Goal: Check status: Check status

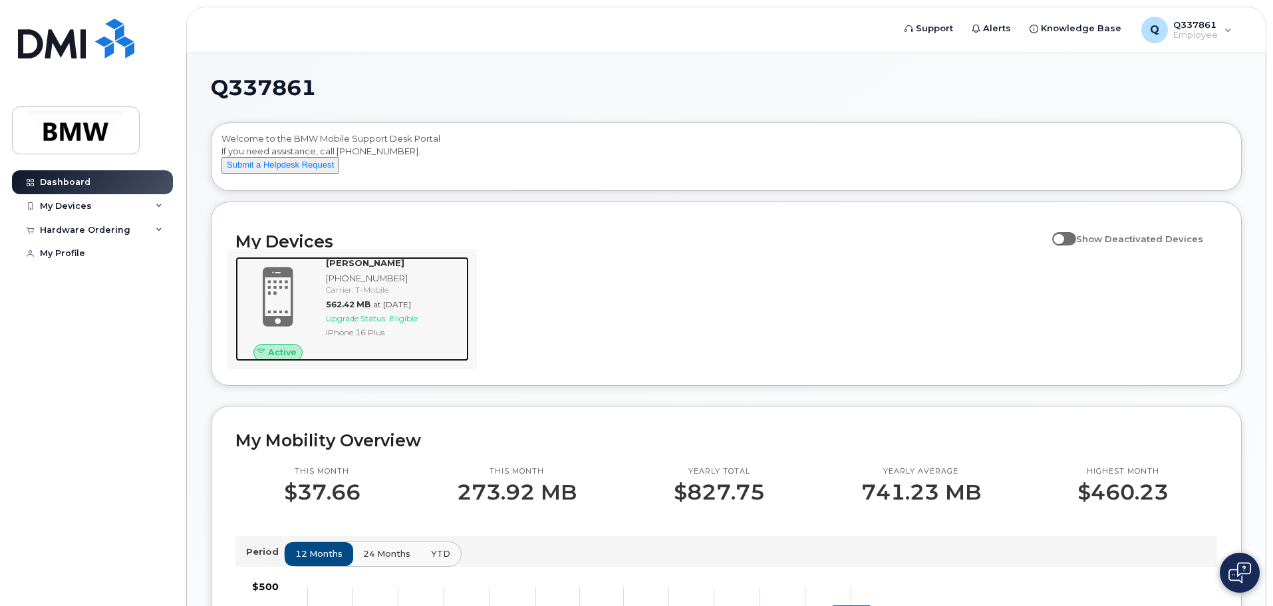
click at [382, 309] on span "at [DATE]" at bounding box center [392, 304] width 38 height 10
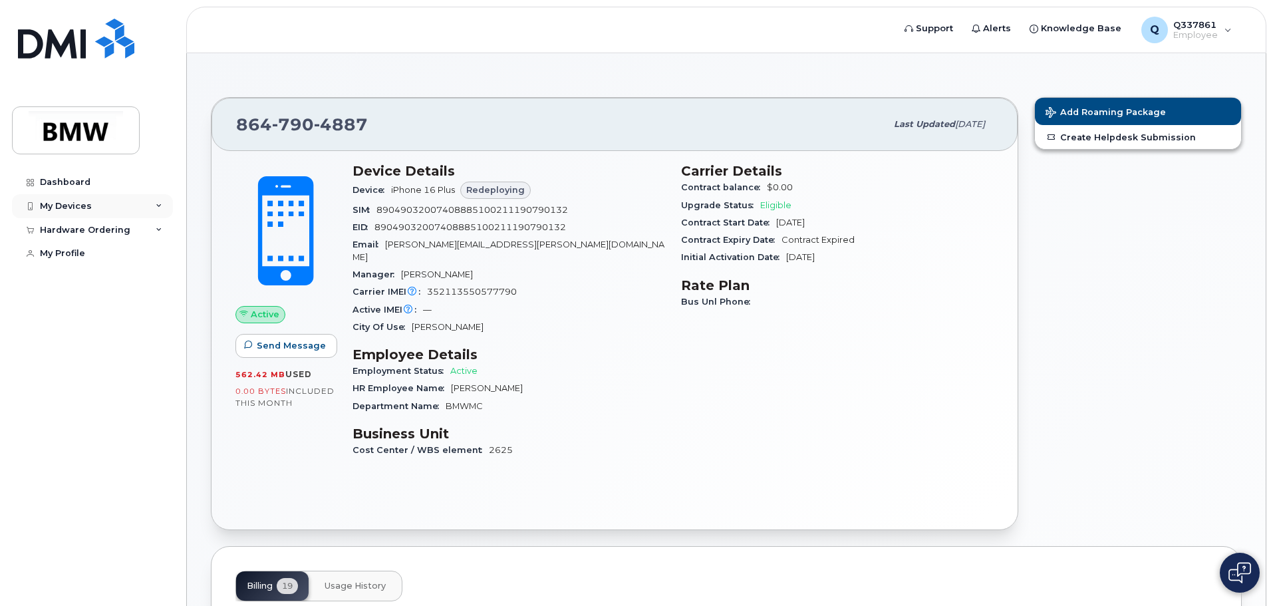
click at [159, 203] on icon at bounding box center [159, 206] width 7 height 7
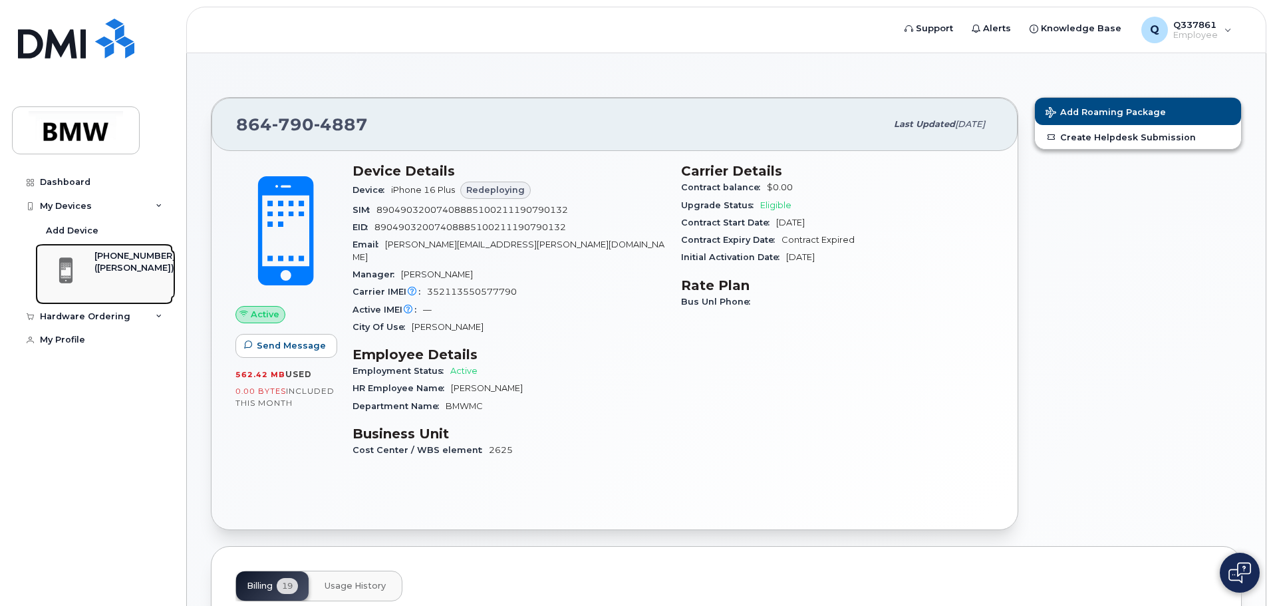
click at [119, 273] on div "([PERSON_NAME])" at bounding box center [134, 268] width 81 height 12
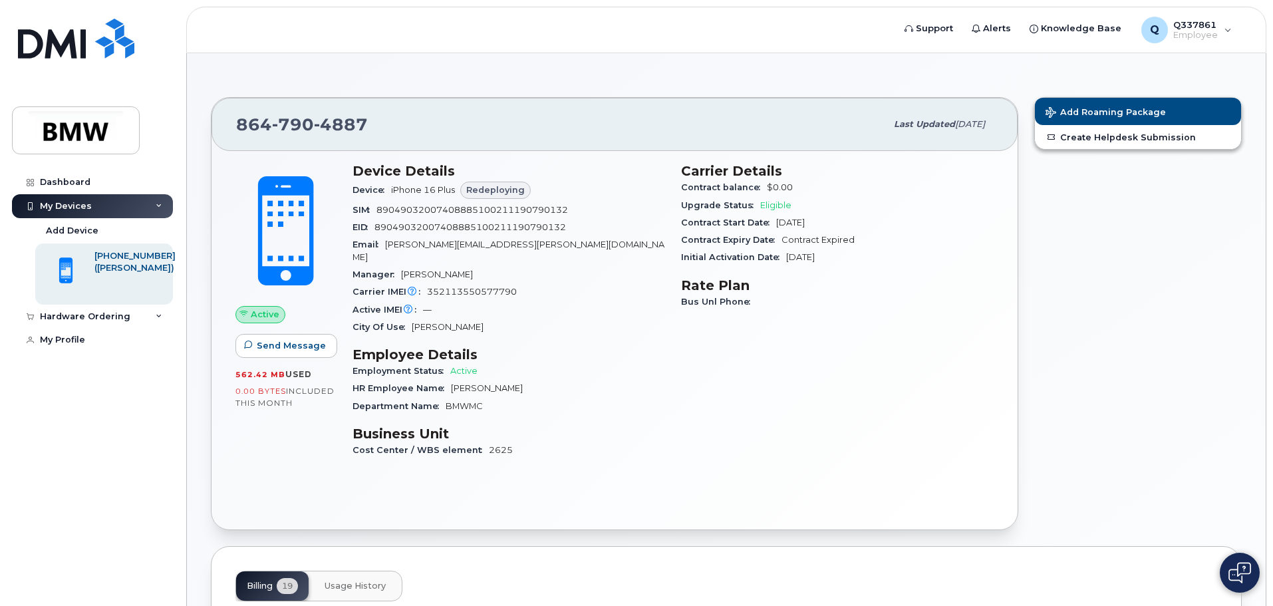
click at [444, 322] on span "Anderson" at bounding box center [448, 327] width 72 height 10
click at [140, 313] on div "Hardware Ordering" at bounding box center [92, 317] width 161 height 24
click at [79, 337] on div "My Orders" at bounding box center [70, 340] width 48 height 12
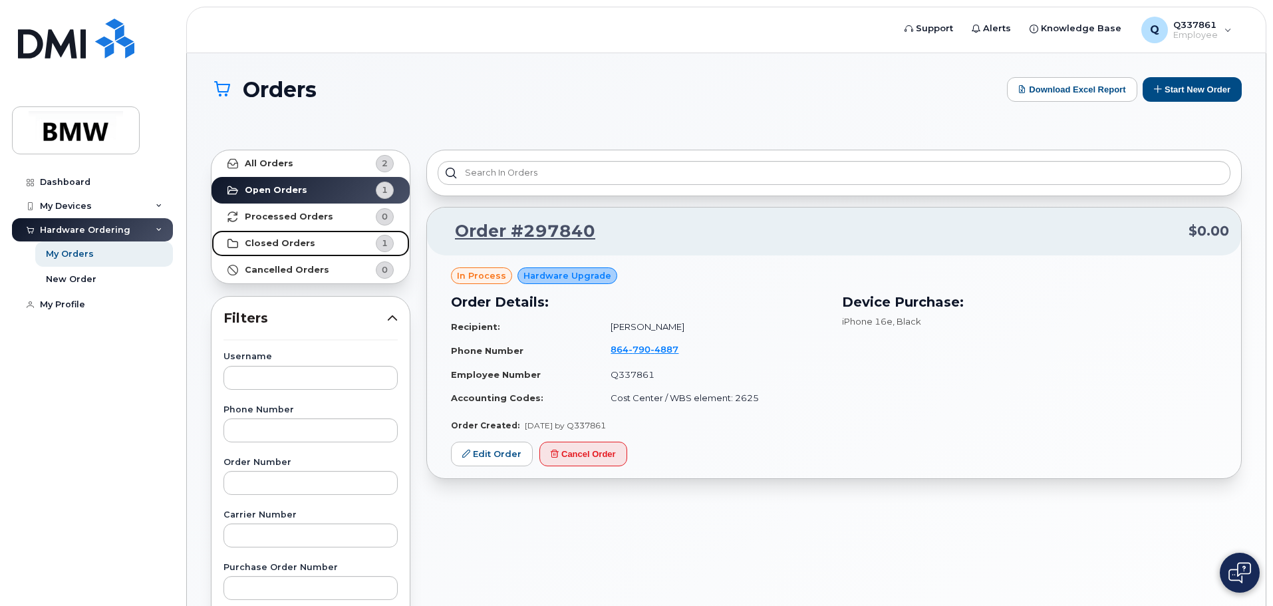
click at [301, 241] on strong "Closed Orders" at bounding box center [280, 243] width 70 height 11
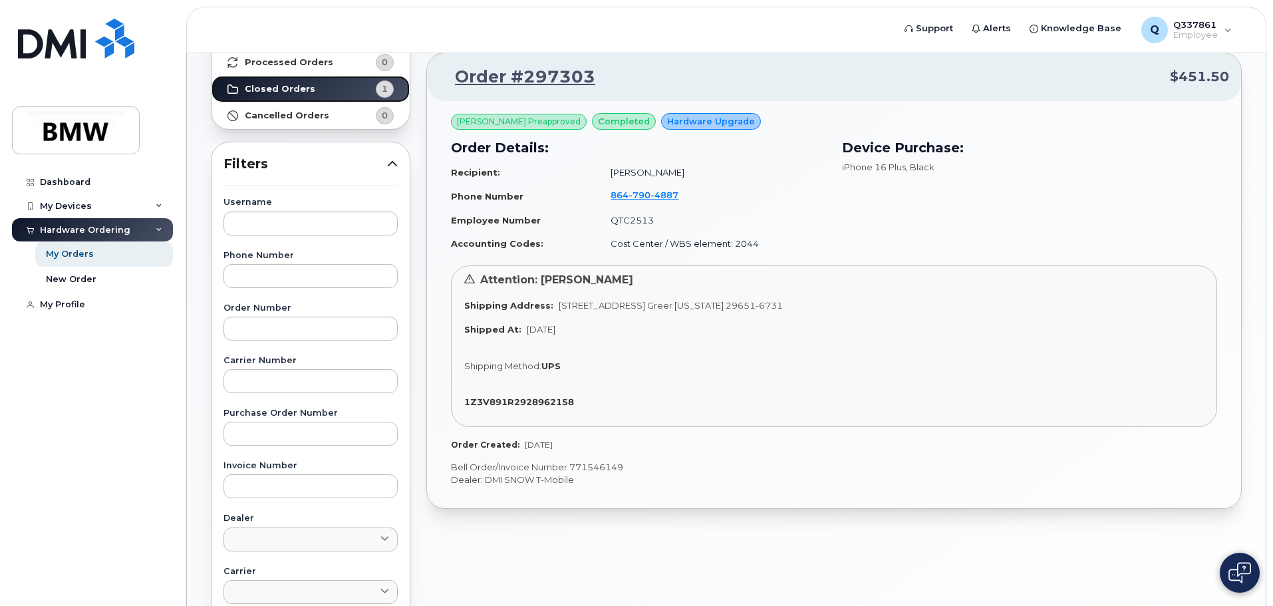
scroll to position [133, 0]
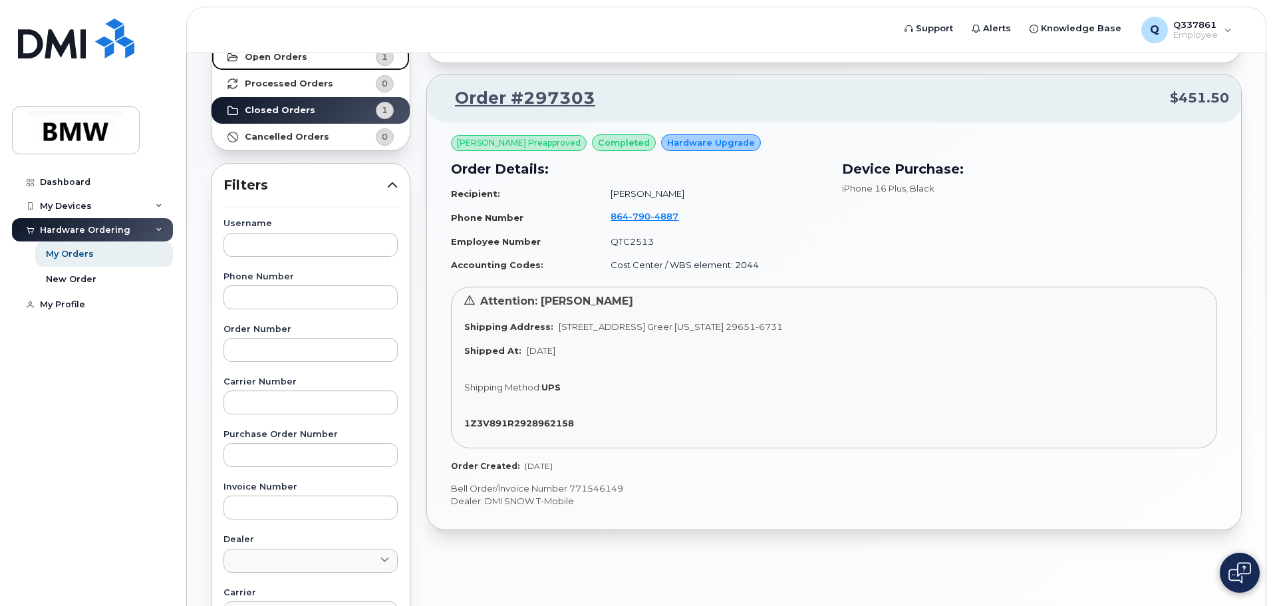
click at [327, 55] on link "Open Orders 1" at bounding box center [310, 57] width 198 height 27
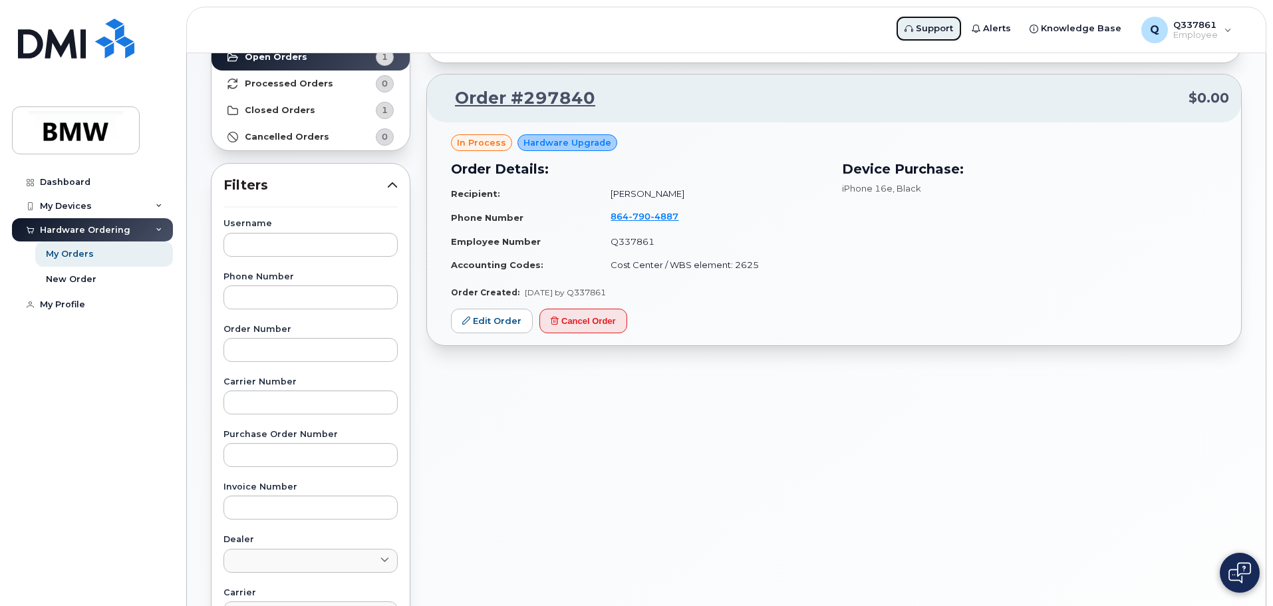
click at [928, 29] on span "Support" at bounding box center [934, 28] width 37 height 13
click at [299, 111] on strong "Closed Orders" at bounding box center [280, 110] width 70 height 11
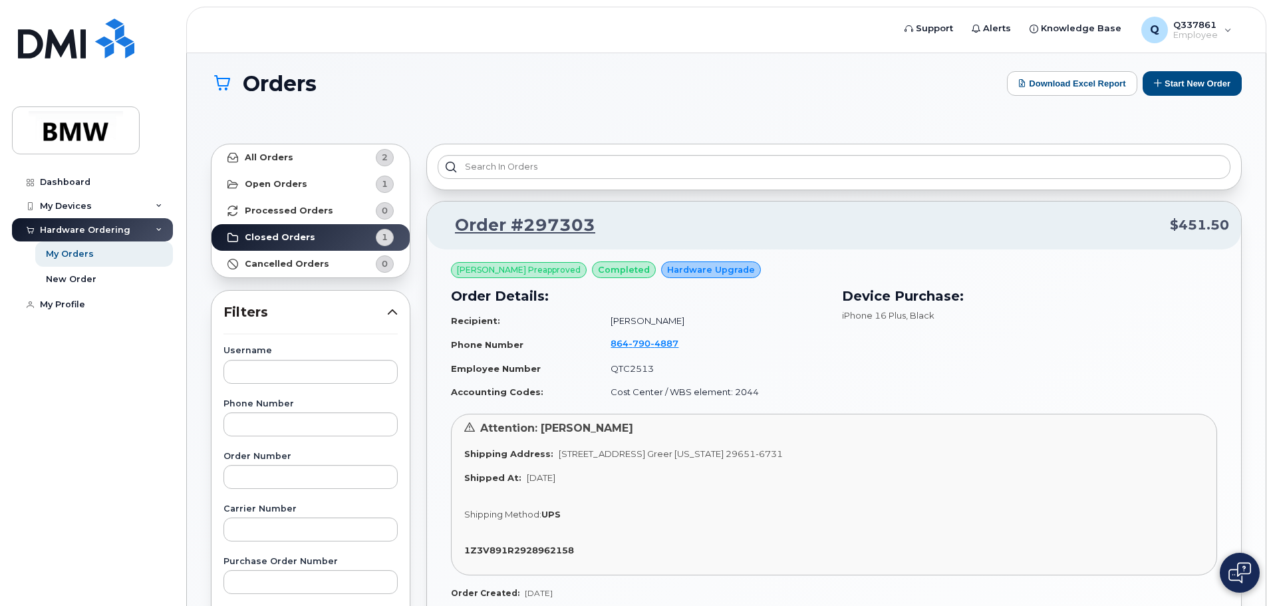
scroll to position [0, 0]
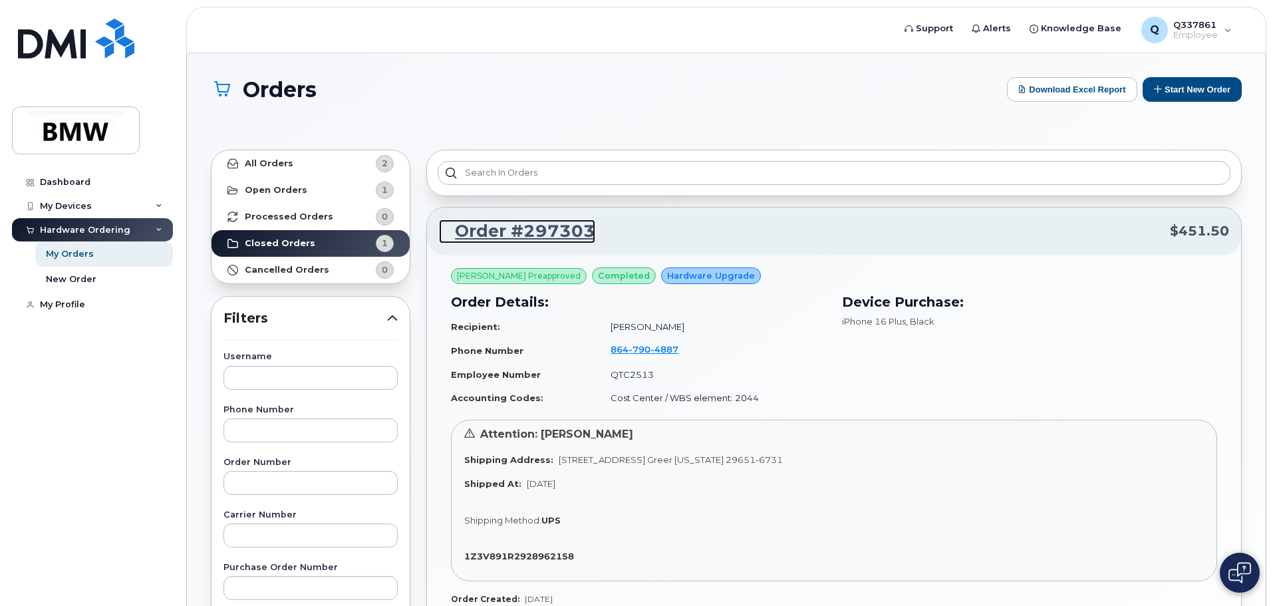
click at [523, 229] on link "Order #297303" at bounding box center [517, 231] width 156 height 24
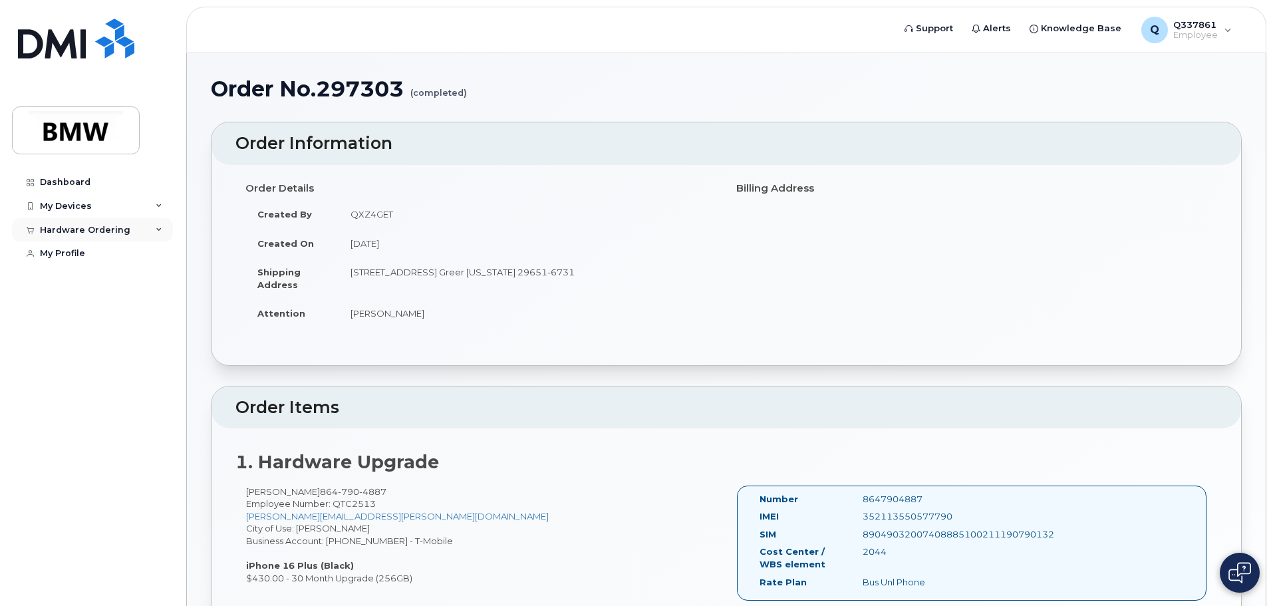
click at [130, 227] on div "Hardware Ordering" at bounding box center [92, 230] width 161 height 24
click at [81, 259] on div "My Orders" at bounding box center [70, 254] width 48 height 12
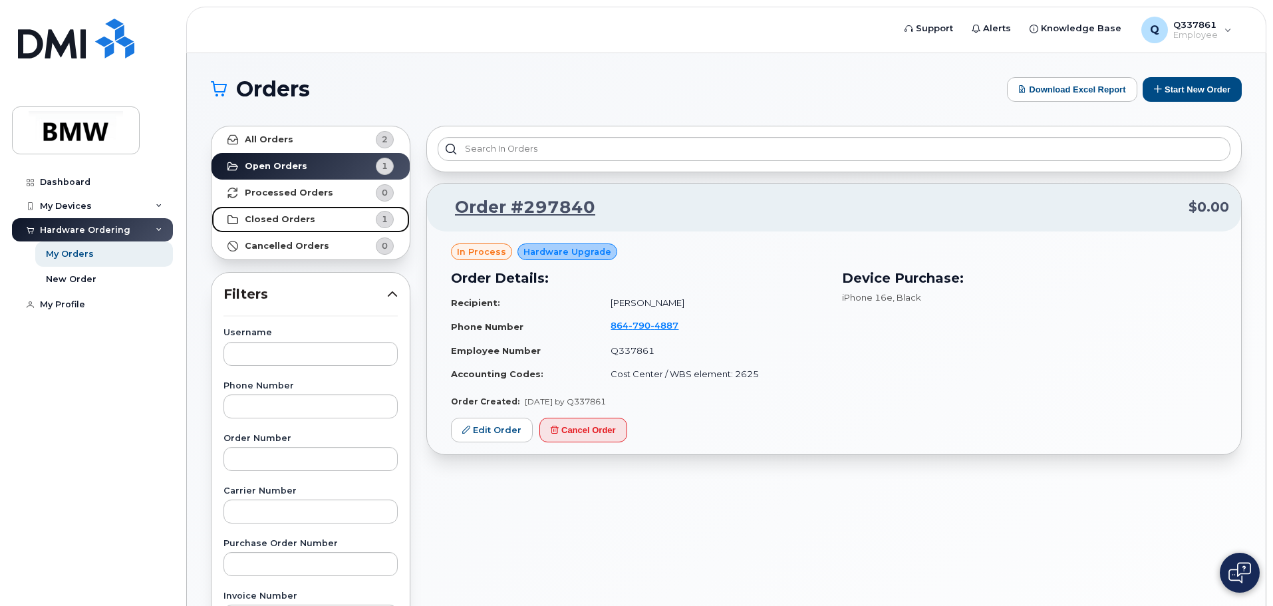
click at [273, 217] on strong "Closed Orders" at bounding box center [280, 219] width 70 height 11
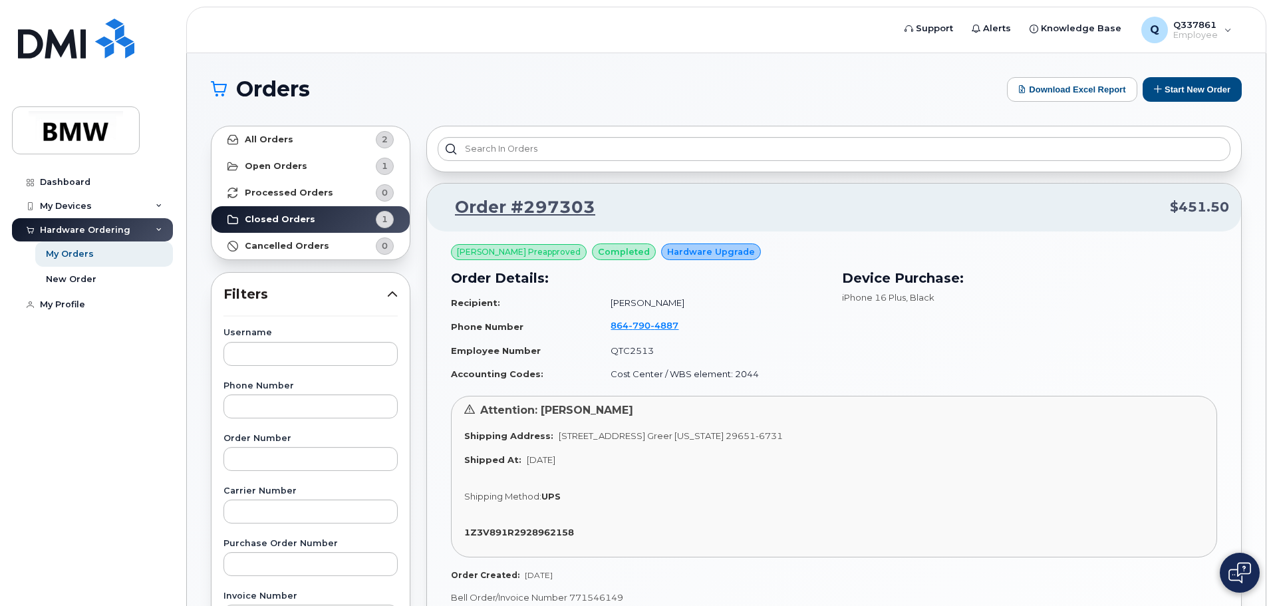
click at [517, 254] on span "Brent Sovern Preapproved" at bounding box center [519, 252] width 124 height 12
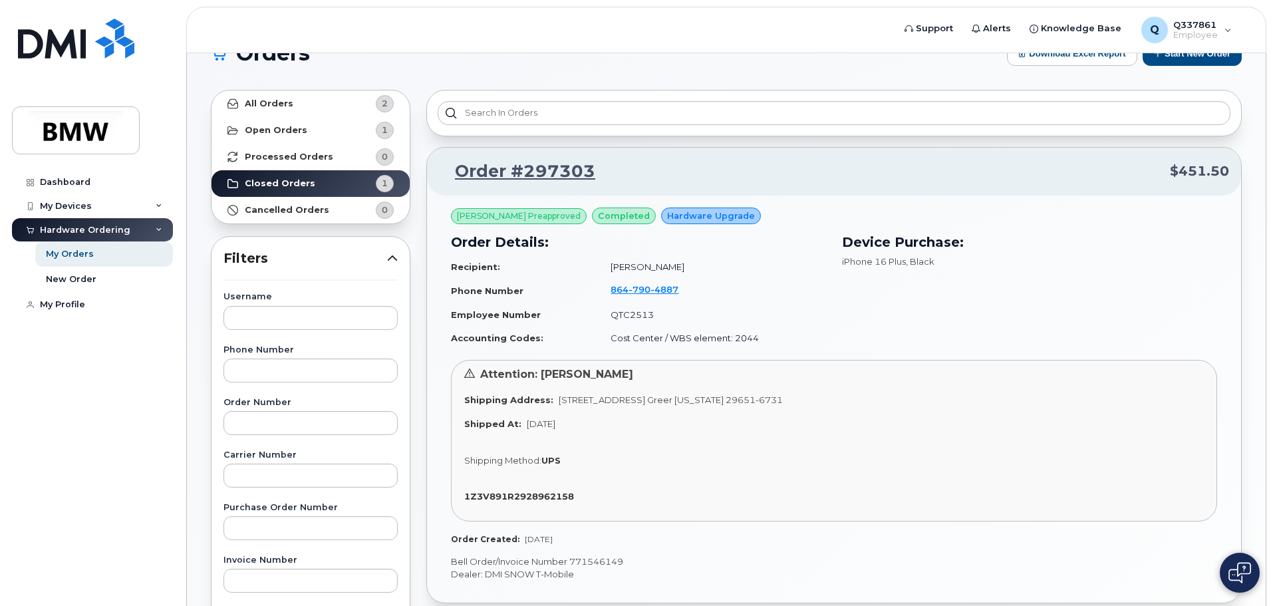
scroll to position [66, 0]
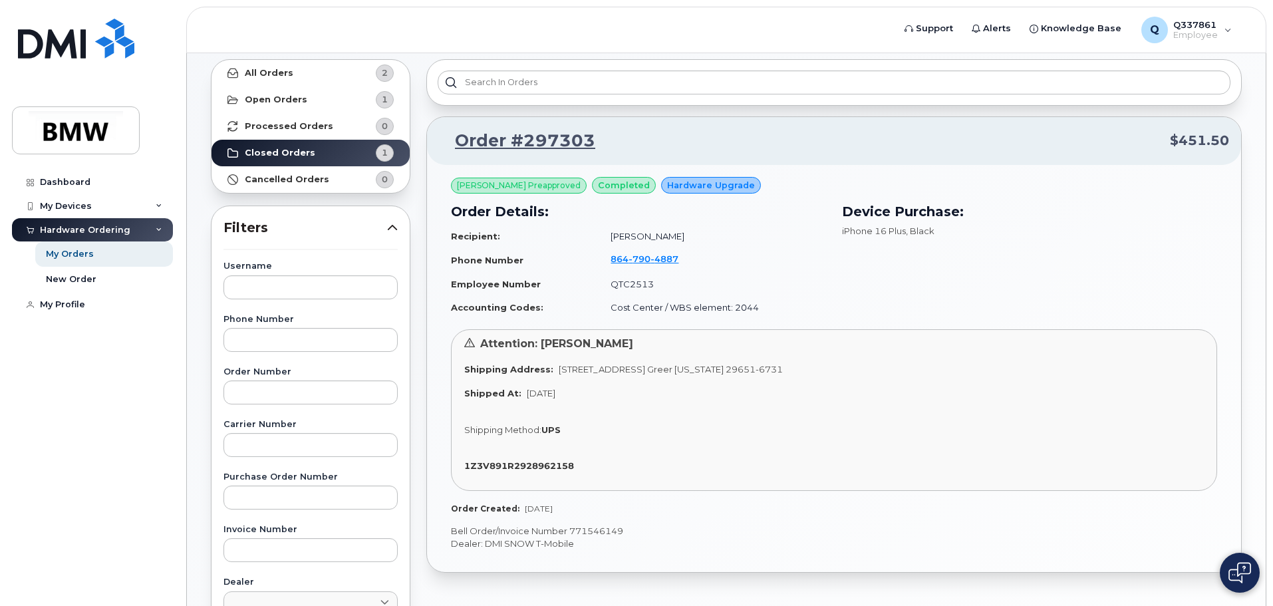
click at [738, 307] on td "Cost Center / WBS element: 2044" at bounding box center [711, 307] width 227 height 23
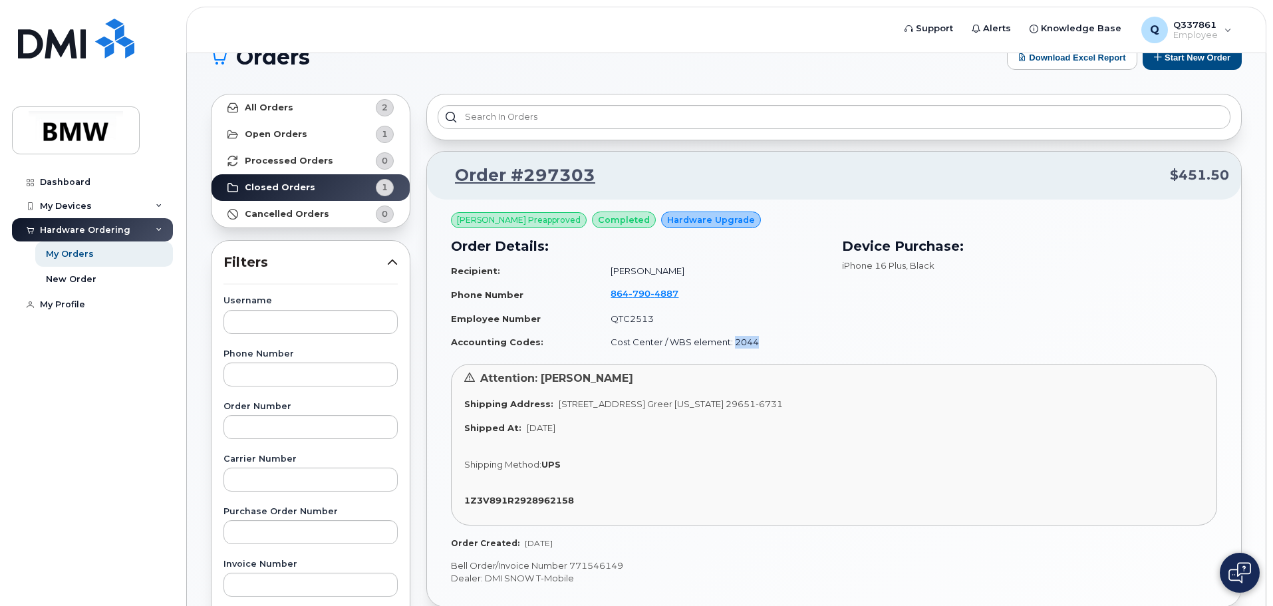
scroll to position [0, 0]
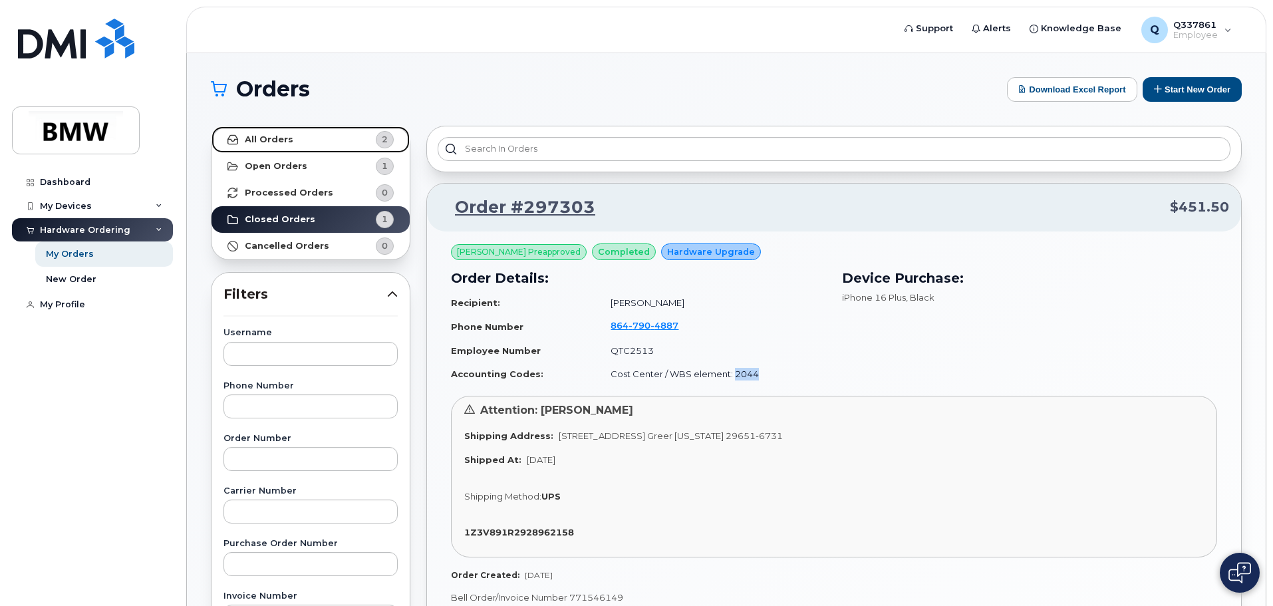
click at [298, 140] on link "All Orders 2" at bounding box center [310, 139] width 198 height 27
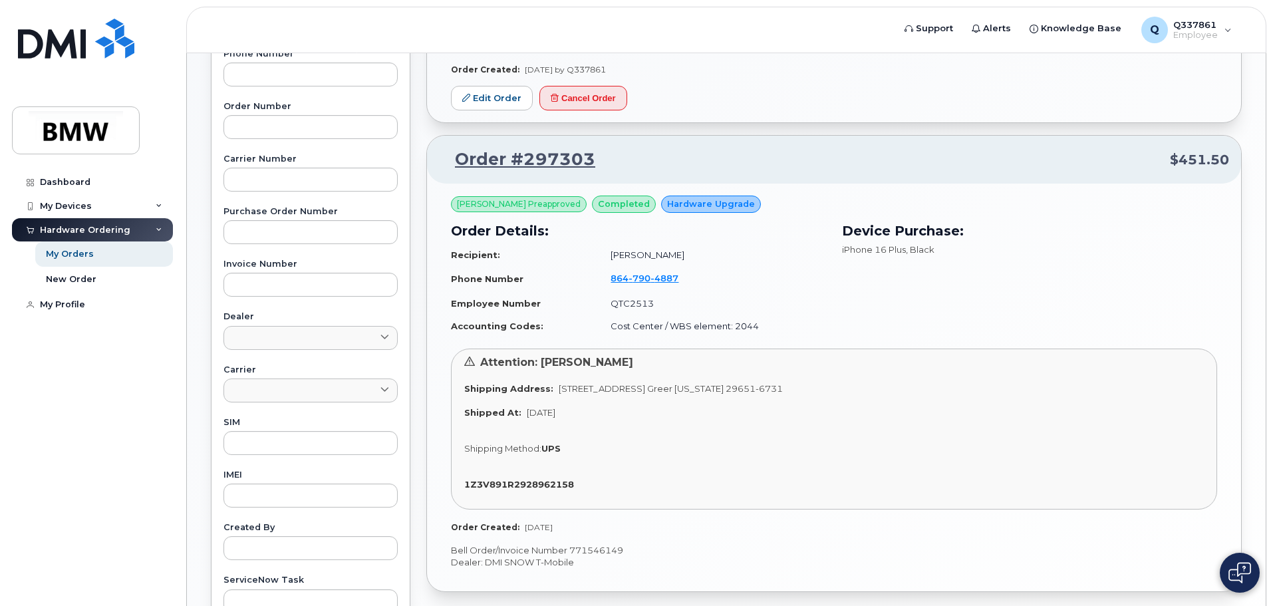
scroll to position [332, 0]
click at [514, 156] on link "Order #297303" at bounding box center [517, 159] width 156 height 24
click at [546, 158] on link "Order #297303" at bounding box center [517, 159] width 156 height 24
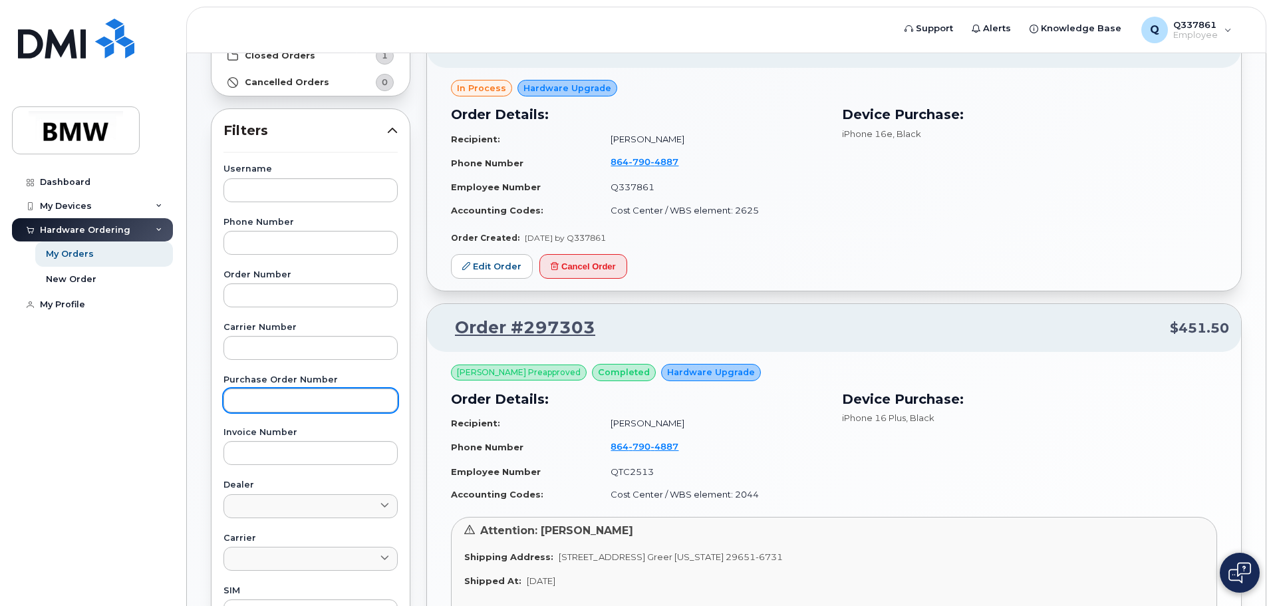
scroll to position [0, 0]
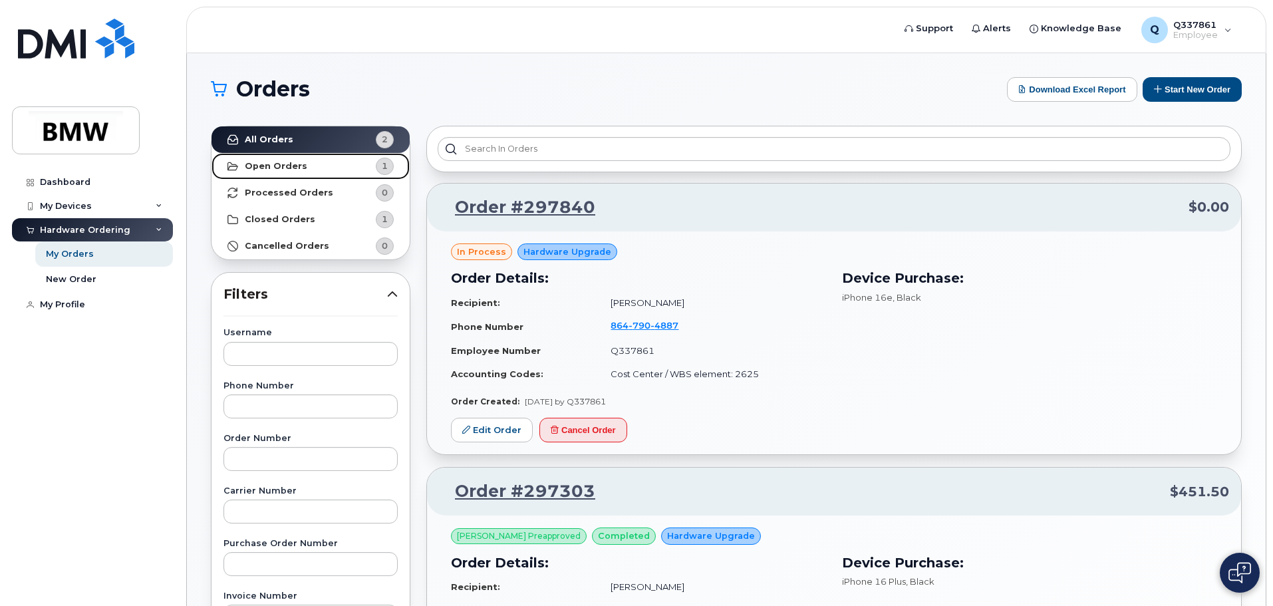
click at [292, 164] on strong "Open Orders" at bounding box center [276, 166] width 63 height 11
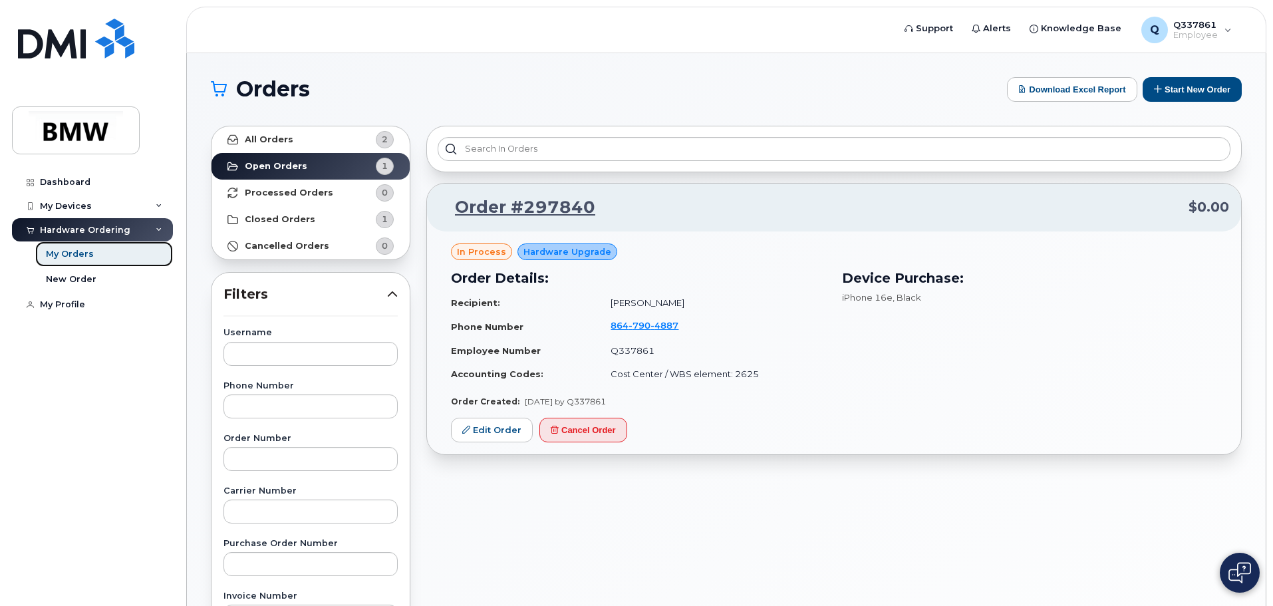
click at [64, 251] on div "My Orders" at bounding box center [70, 254] width 48 height 12
click at [309, 211] on link "Closed Orders 1" at bounding box center [310, 219] width 198 height 27
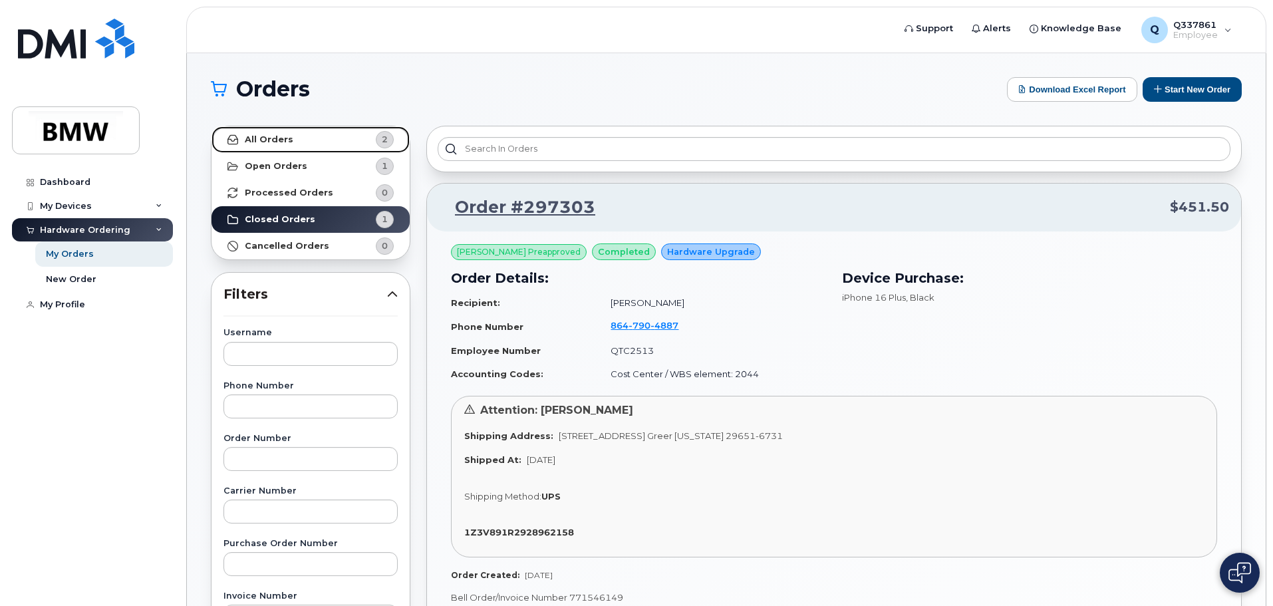
click at [283, 143] on strong "All Orders" at bounding box center [269, 139] width 49 height 11
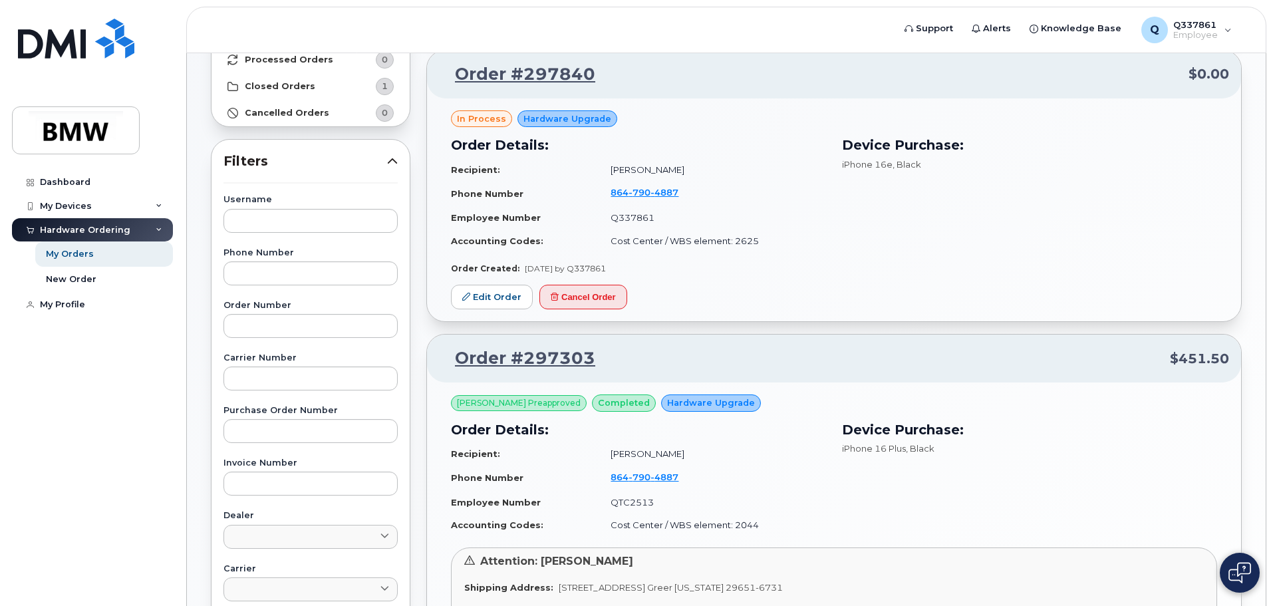
scroll to position [266, 0]
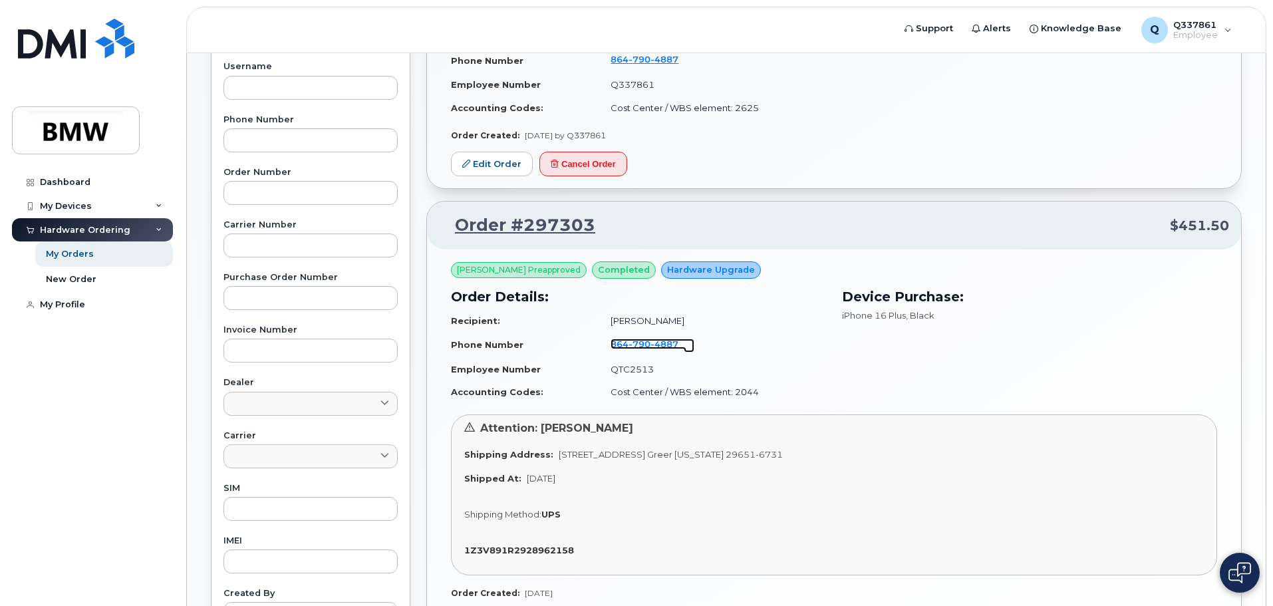
click at [652, 340] on span "4887" at bounding box center [664, 343] width 28 height 11
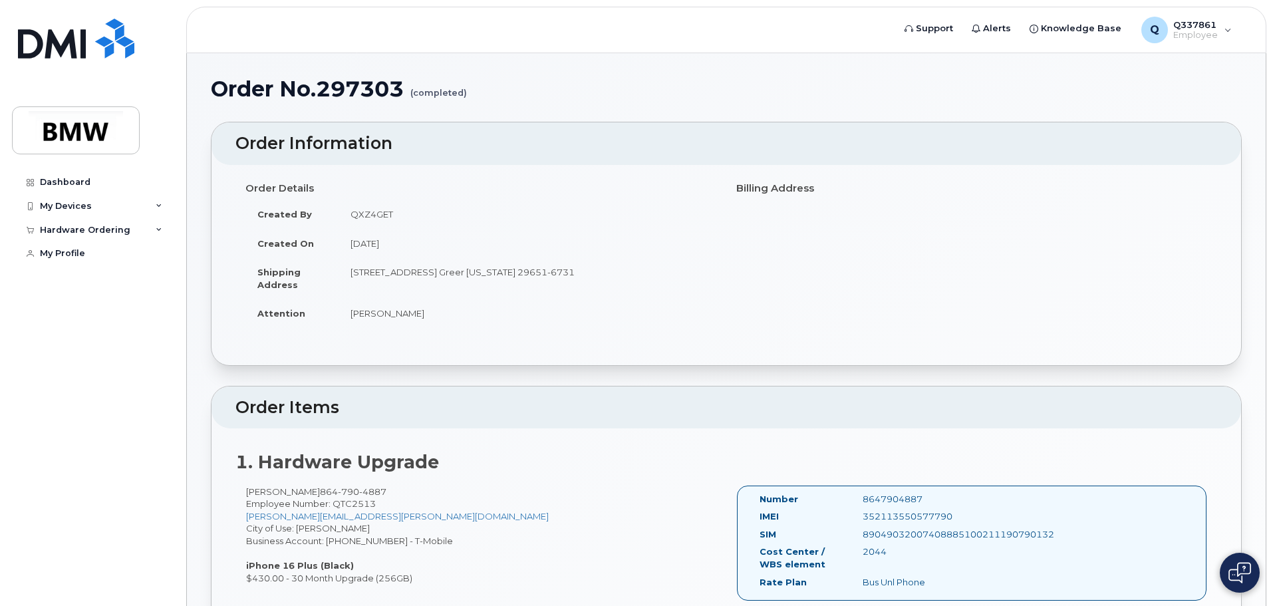
scroll to position [199, 0]
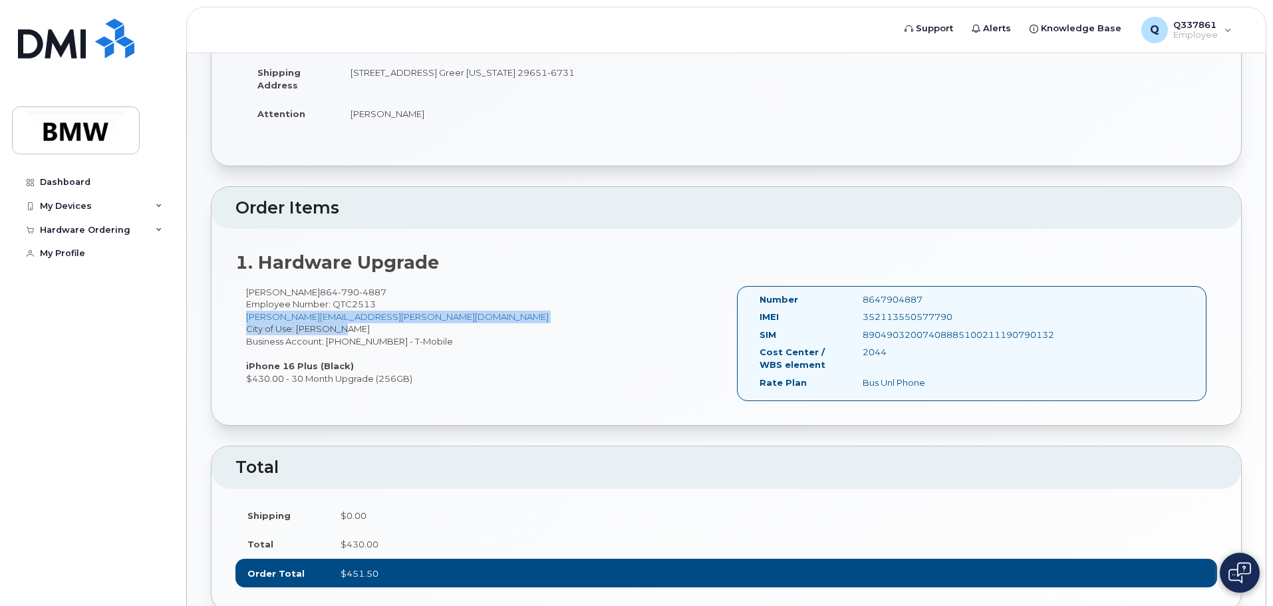
drag, startPoint x: 237, startPoint y: 316, endPoint x: 424, endPoint y: 326, distance: 187.1
click at [424, 326] on div "Stefan Krein 864 790 4887 Employee Number: QTC2513 nicholas.xe.xanos@bmwmc.com …" at bounding box center [480, 335] width 491 height 99
click at [437, 322] on div "Stefan Krein 864 790 4887 Employee Number: QTC2513 nicholas.xe.xanos@bmwmc.com …" at bounding box center [480, 335] width 491 height 99
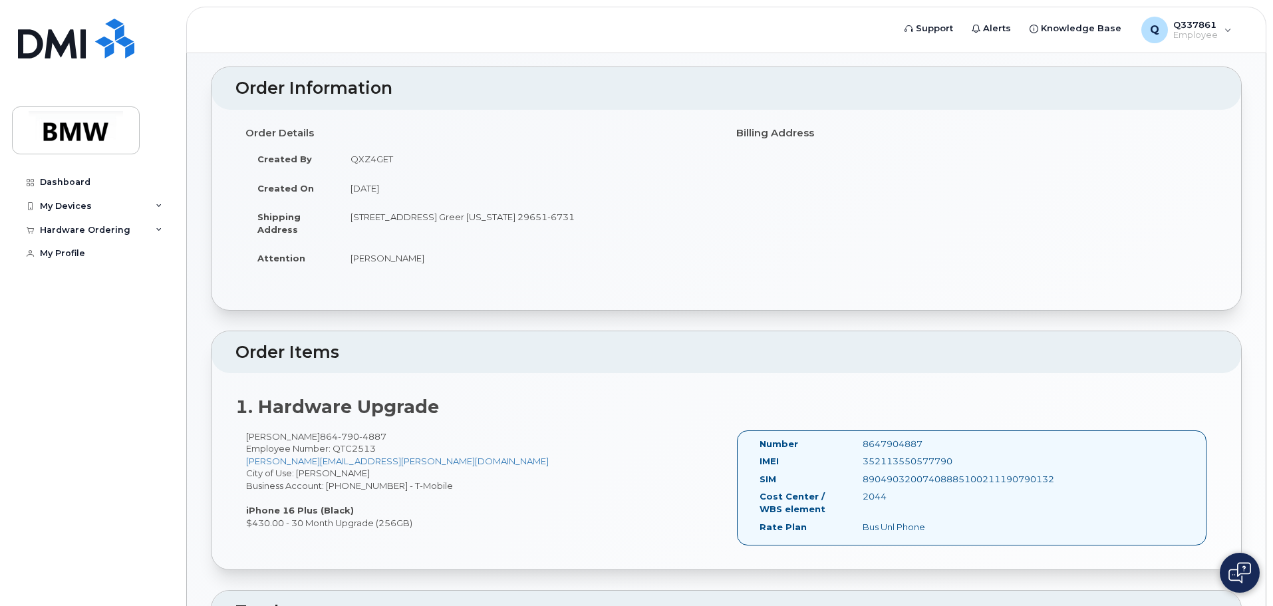
scroll to position [0, 0]
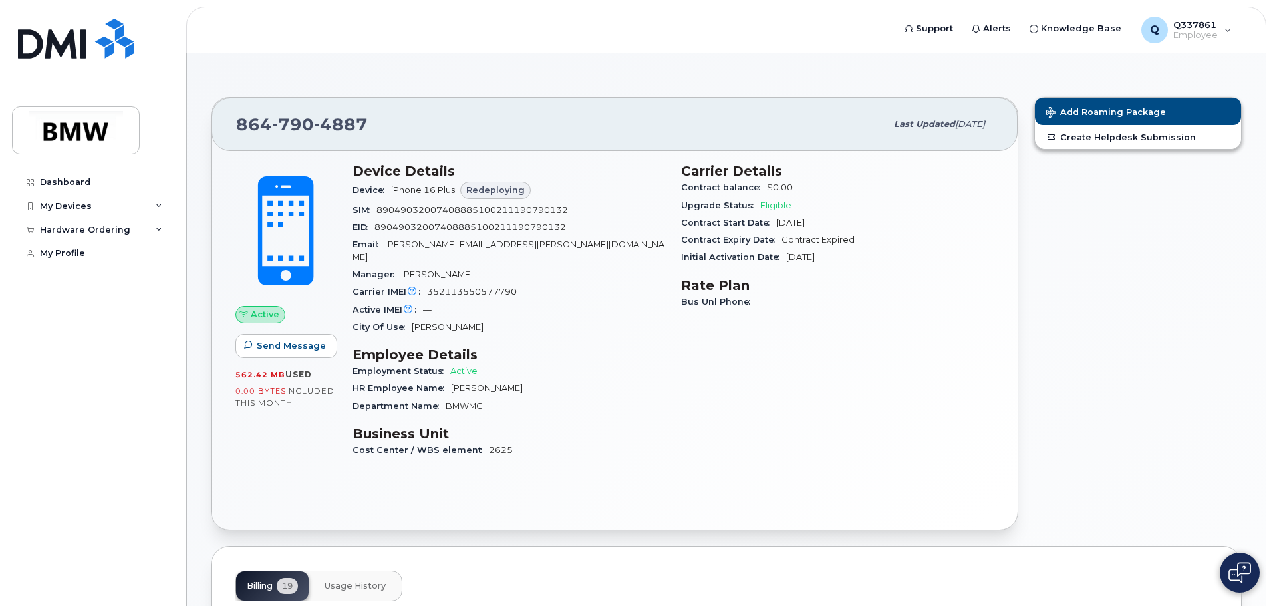
click at [509, 199] on div "Device iPhone 16 Plus Redeploying" at bounding box center [508, 190] width 313 height 23
click at [511, 191] on span "Redeploying" at bounding box center [495, 190] width 59 height 13
click at [1119, 139] on link "Create Helpdesk Submission" at bounding box center [1138, 137] width 206 height 24
click at [1233, 35] on div "Q Q337861 Employee" at bounding box center [1186, 30] width 109 height 27
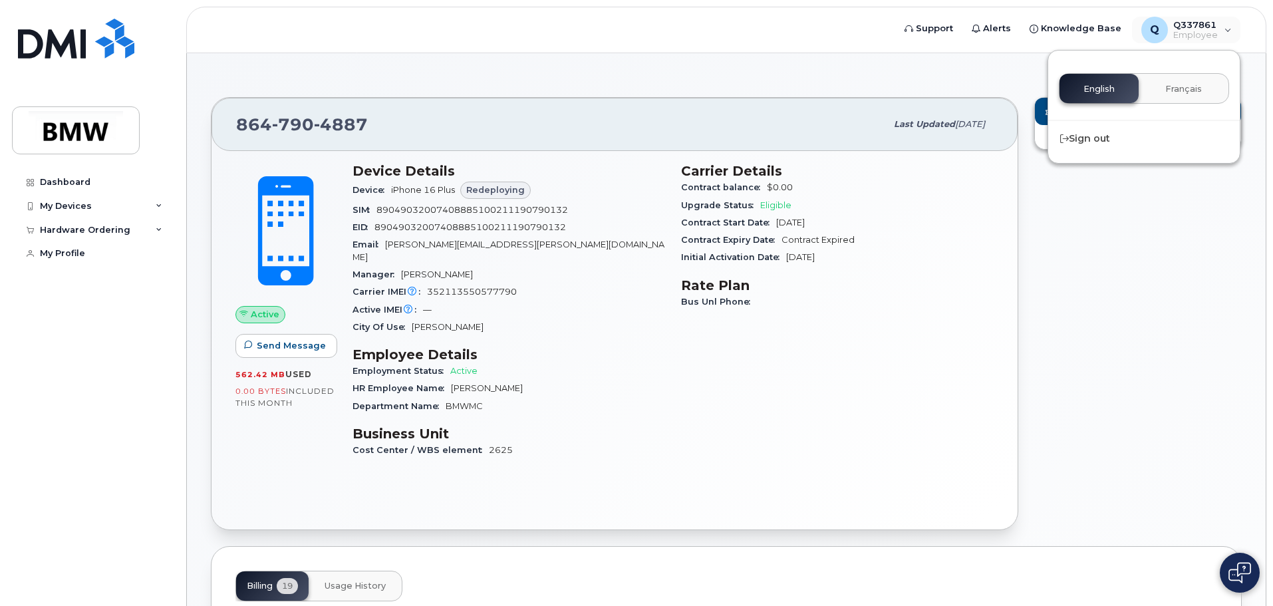
click at [1098, 360] on div "Add Roaming Package Create Helpdesk Submission" at bounding box center [1137, 313] width 223 height 449
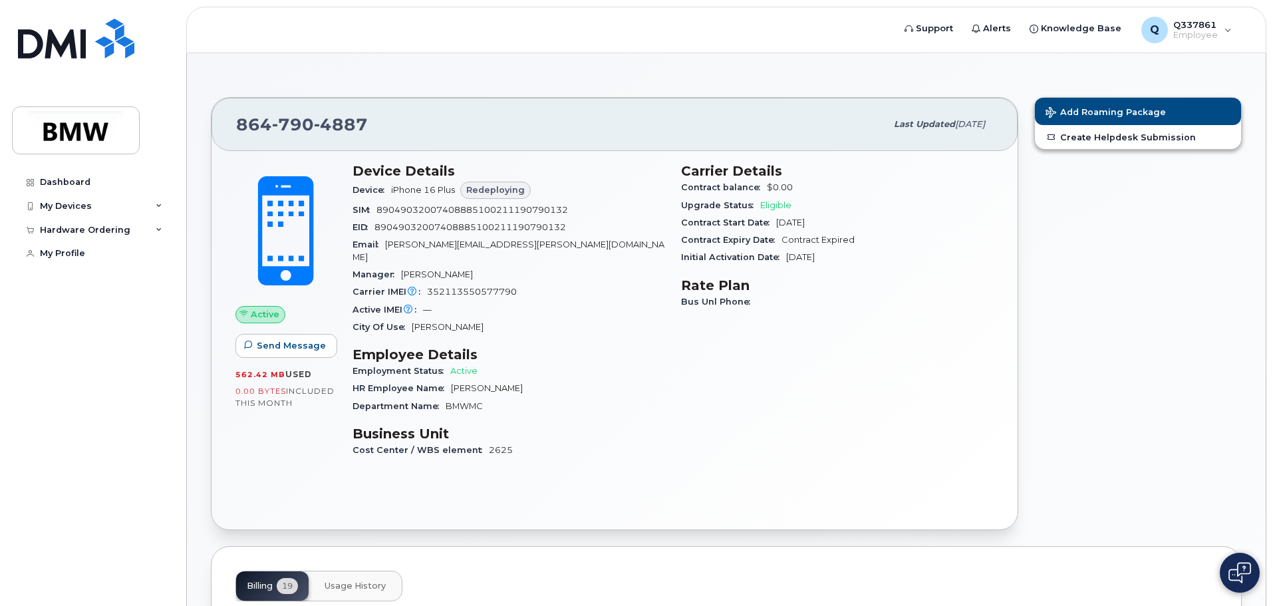
click at [259, 313] on span "Active" at bounding box center [265, 314] width 29 height 13
